Goal: Information Seeking & Learning: Learn about a topic

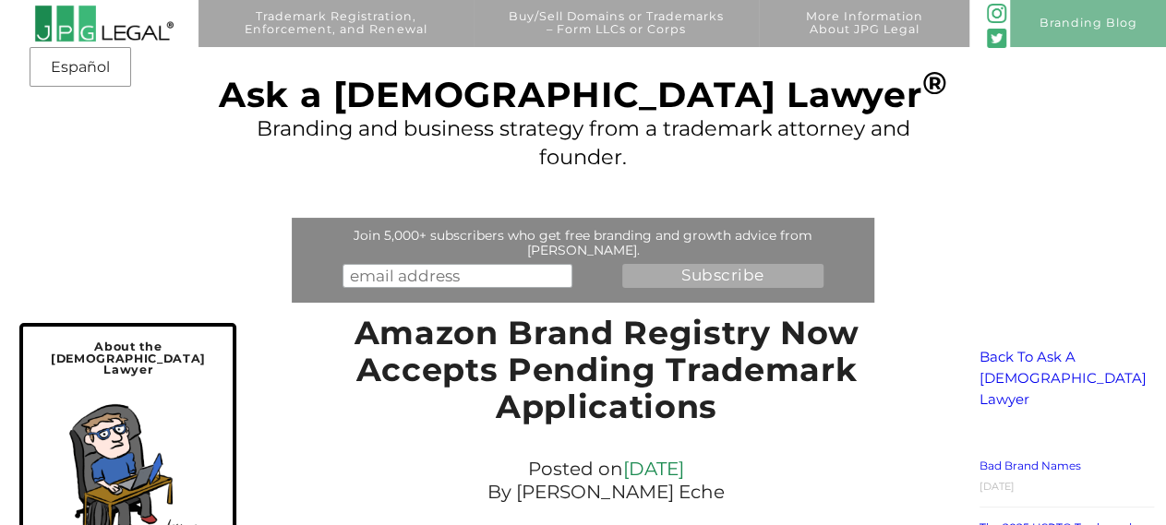
click at [102, 23] on img at bounding box center [104, 24] width 140 height 38
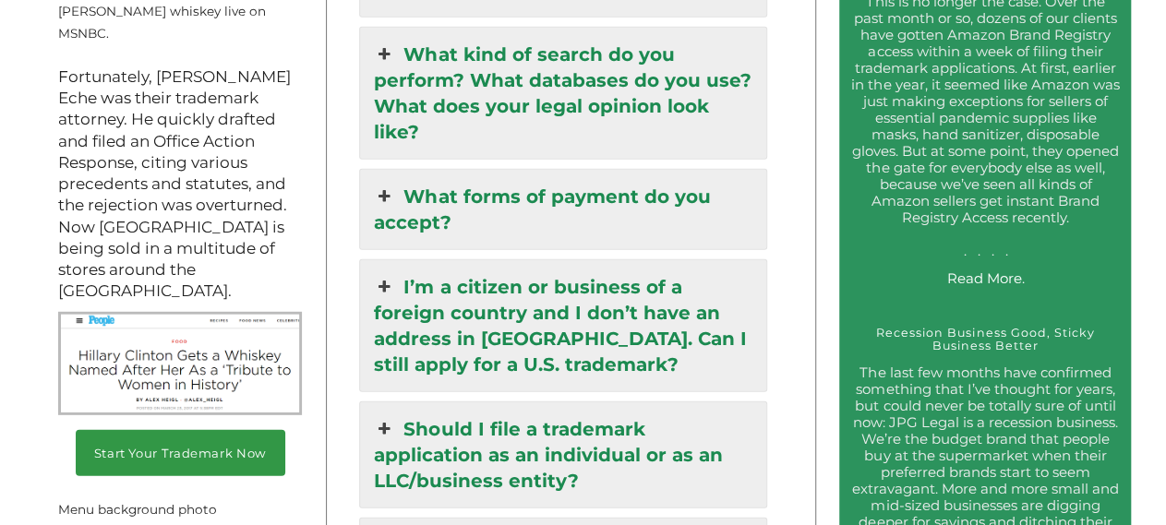
scroll to position [2591, 0]
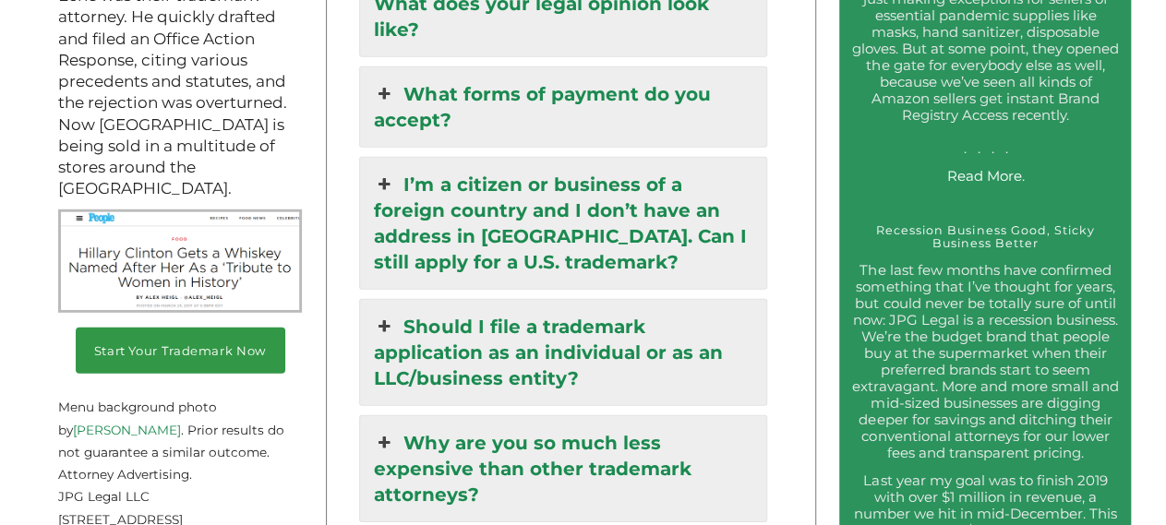
click at [665, 300] on link "Should I file a trademark application as an individual or as an LLC/business en…" at bounding box center [563, 352] width 406 height 105
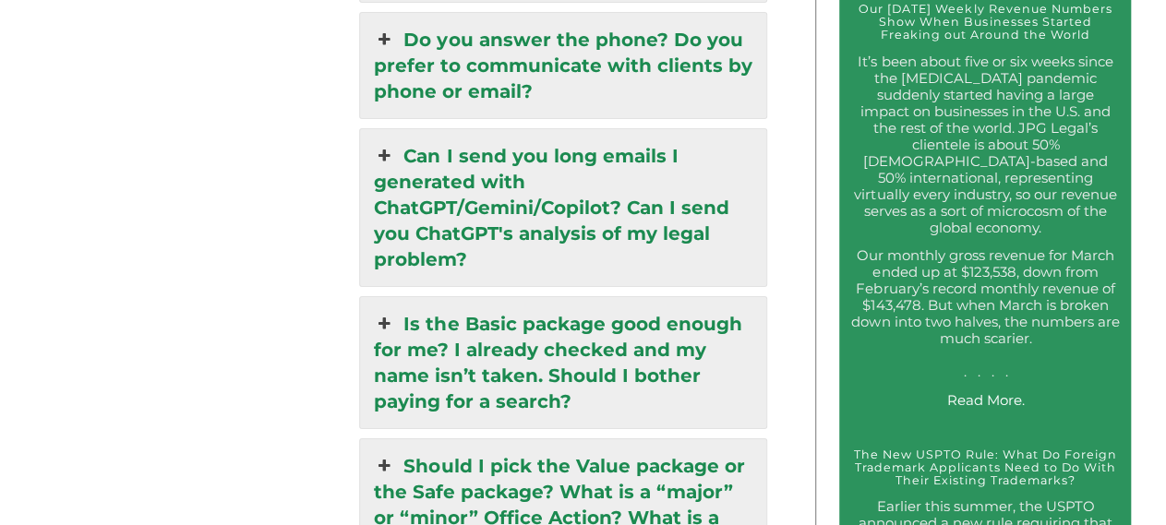
scroll to position [3414, 0]
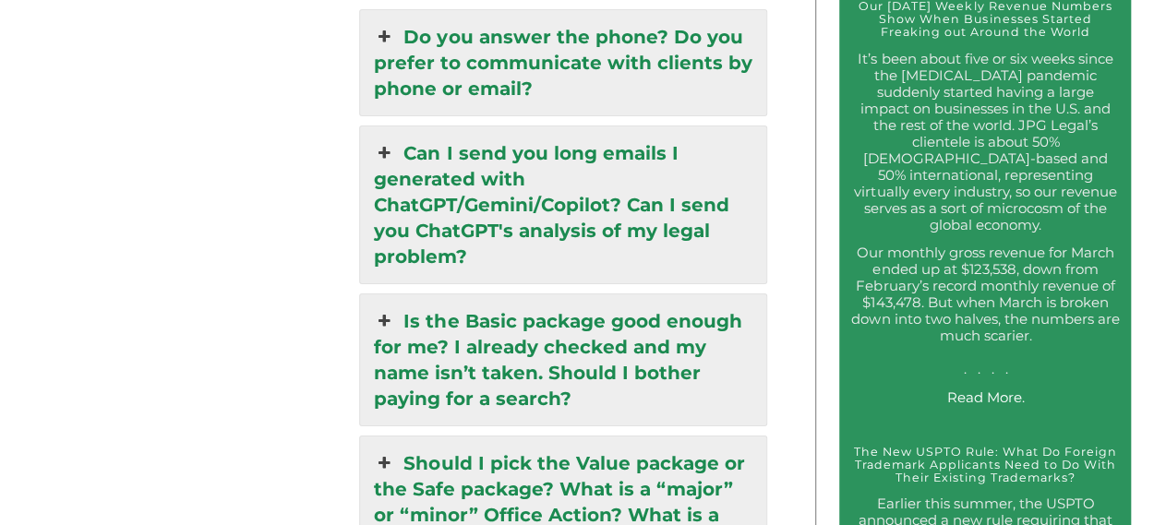
click at [654, 294] on link "Is the Basic package good enough for me? I already checked and my name isn’t ta…" at bounding box center [563, 359] width 406 height 131
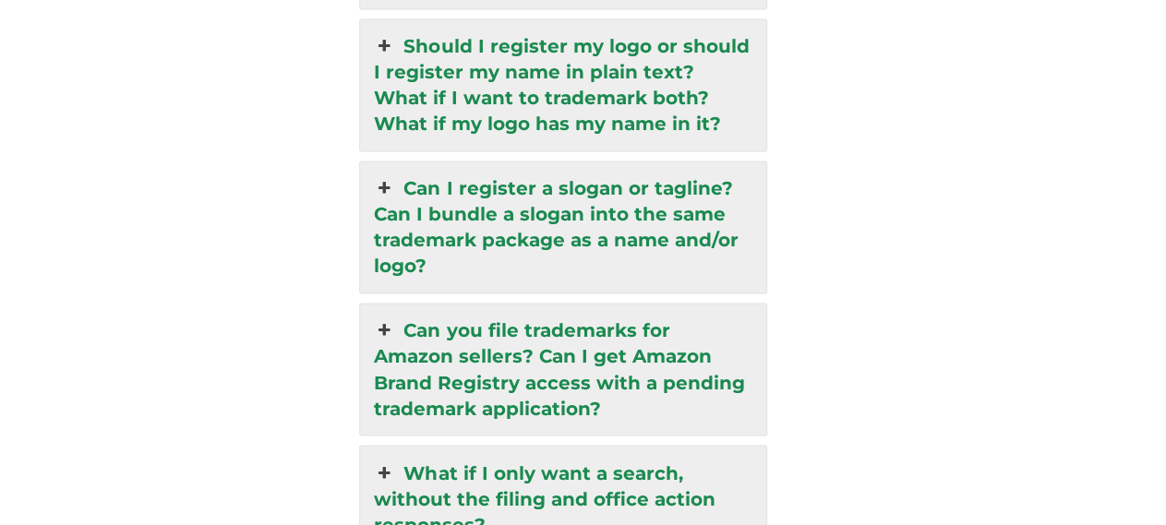
scroll to position [4855, 0]
click at [579, 303] on link "Can you file trademarks for Amazon sellers? Can I get Amazon Brand Registry acc…" at bounding box center [563, 368] width 406 height 131
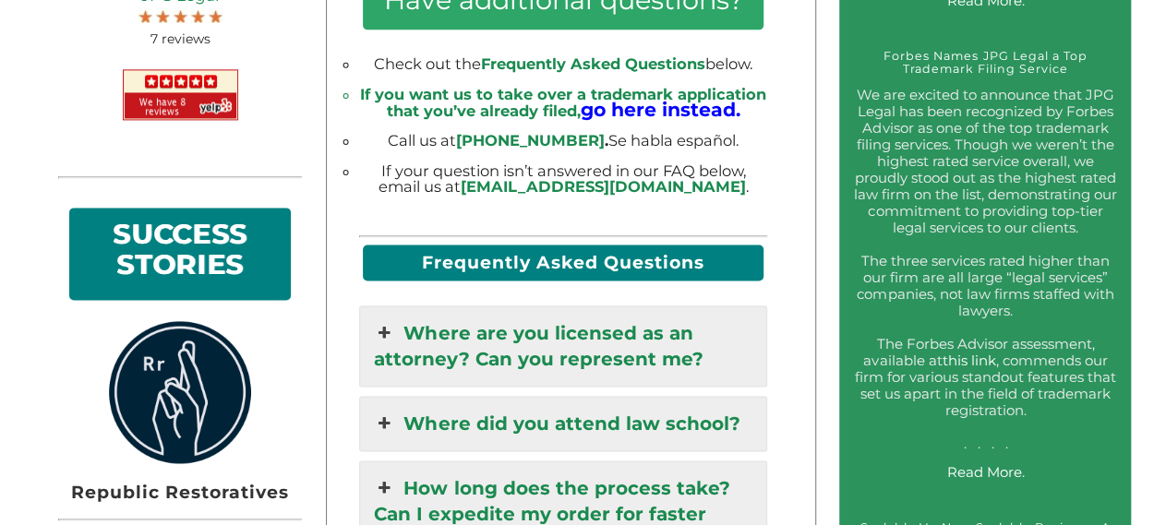
scroll to position [1253, 0]
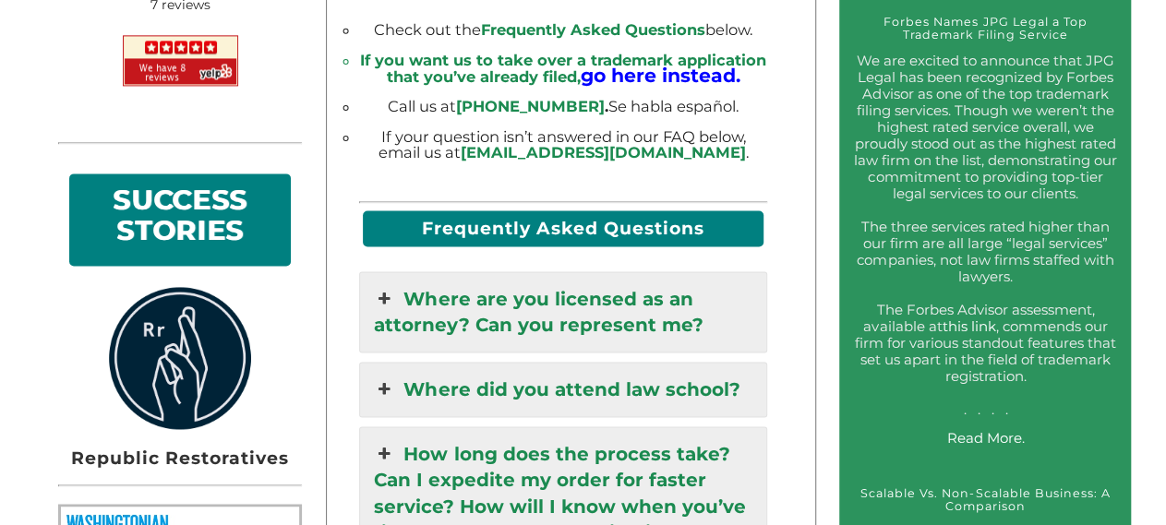
click at [646, 305] on link "Where are you licensed as an attorney? Can you represent me?" at bounding box center [563, 311] width 406 height 79
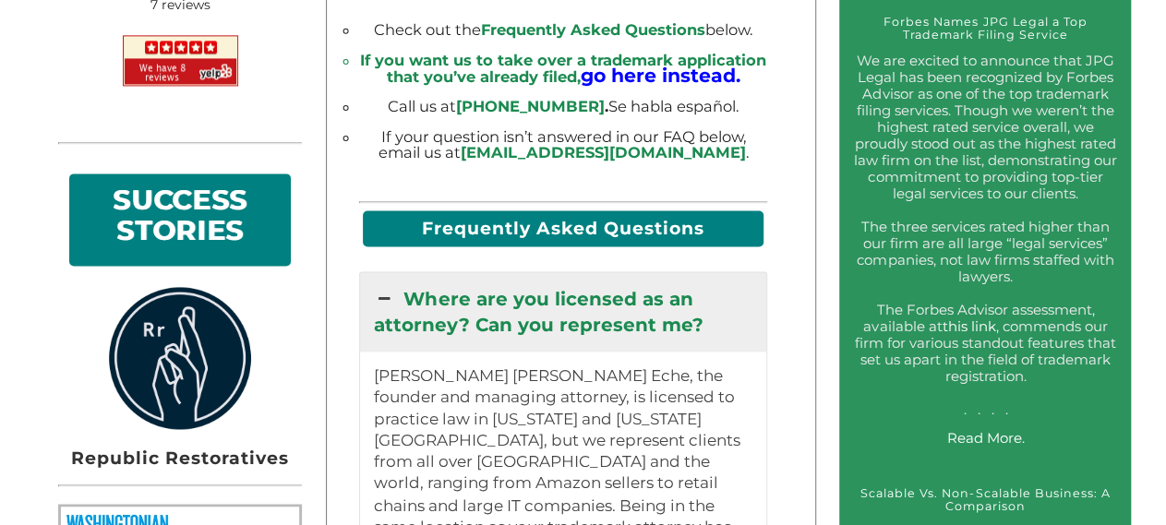
click at [646, 305] on link "Where are you licensed as an attorney? Can you represent me?" at bounding box center [563, 311] width 406 height 79
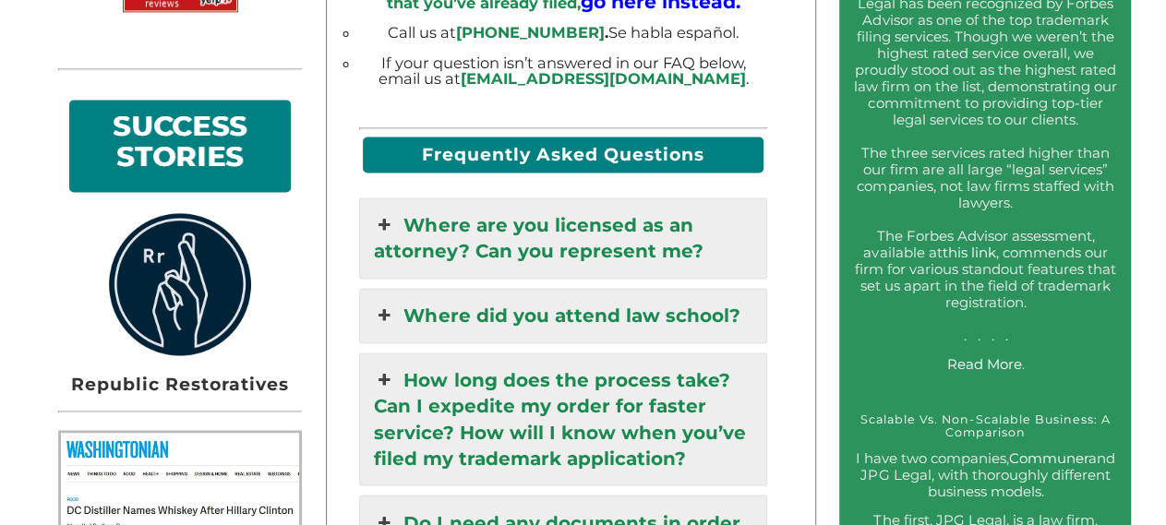
scroll to position [1349, 0]
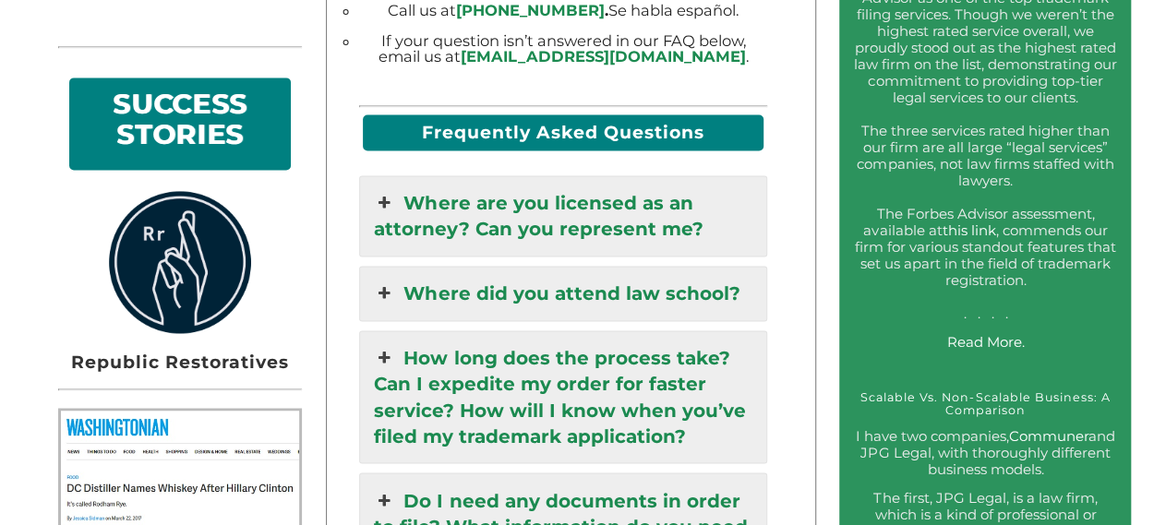
click at [665, 357] on link "How long does the process take? Can I expedite my order for faster service? How…" at bounding box center [563, 396] width 406 height 131
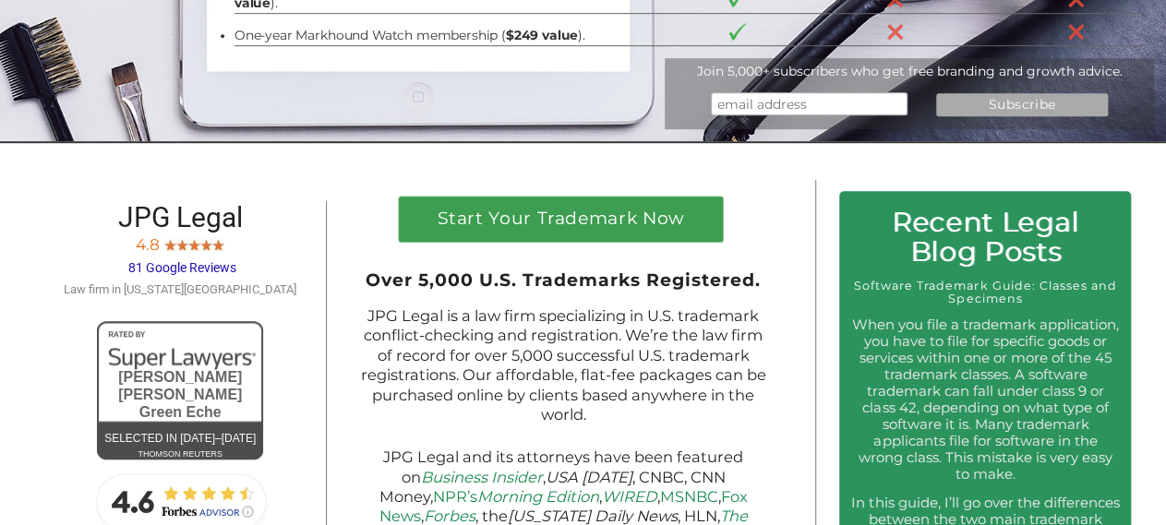
scroll to position [576, 0]
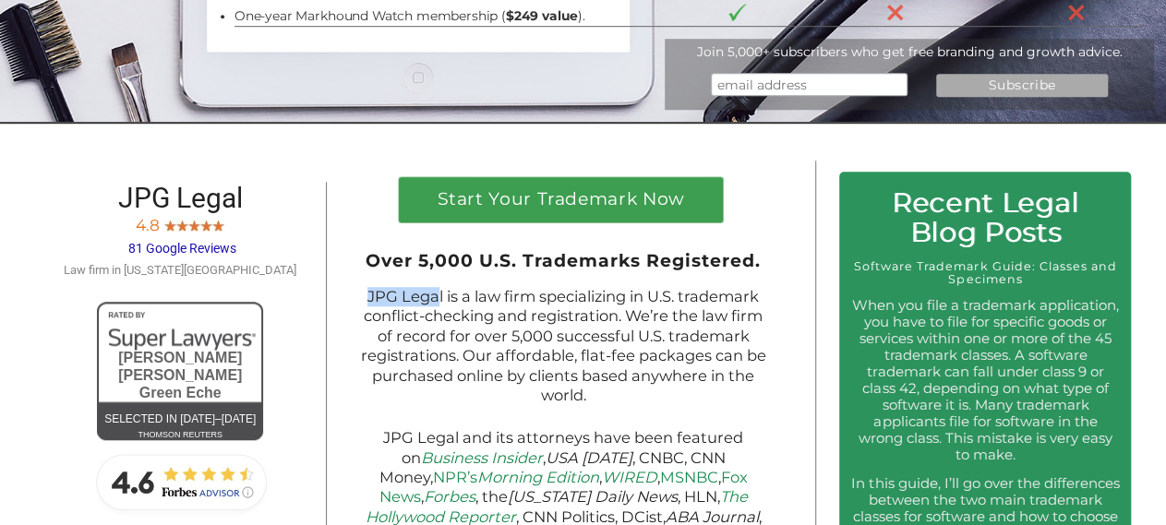
drag, startPoint x: 442, startPoint y: 303, endPoint x: 369, endPoint y: 302, distance: 72.9
click at [369, 302] on p "JPG Legal is a law firm specializing in U.S. trademark conflict-checking and re…" at bounding box center [563, 346] width 408 height 118
copy p "JPG Lega"
